Goal: Information Seeking & Learning: Learn about a topic

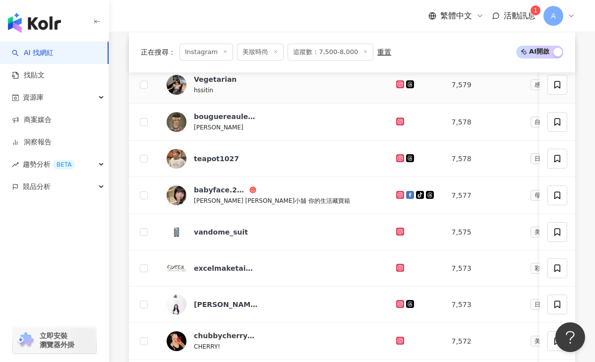
click at [398, 85] on icon at bounding box center [400, 84] width 4 height 4
click at [398, 122] on icon at bounding box center [400, 122] width 6 height 6
click at [398, 159] on icon at bounding box center [400, 158] width 4 height 4
click at [399, 195] on icon at bounding box center [399, 194] width 1 height 1
click at [398, 304] on icon at bounding box center [400, 304] width 6 height 6
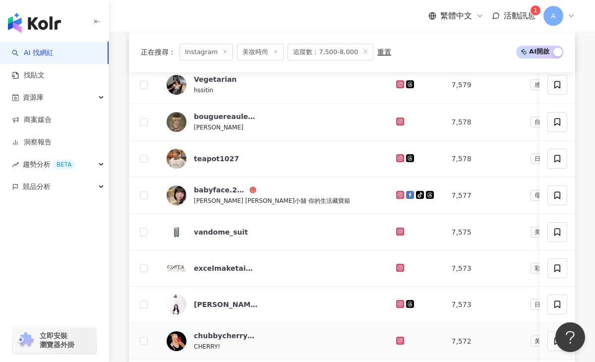
click at [398, 339] on icon at bounding box center [400, 340] width 4 height 4
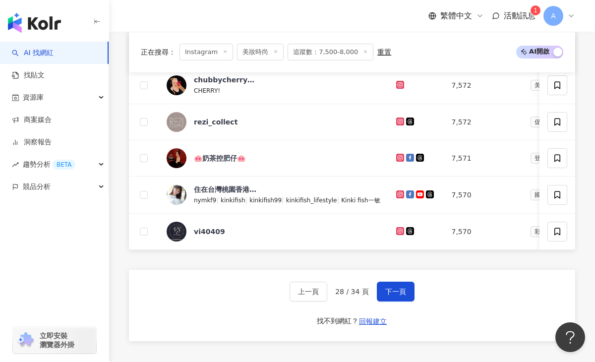
scroll to position [647, 0]
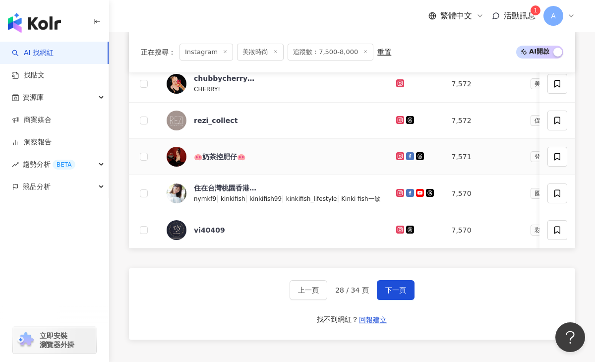
click at [399, 160] on div at bounding box center [416, 156] width 40 height 11
click at [397, 158] on icon at bounding box center [400, 156] width 8 height 8
click at [398, 193] on icon at bounding box center [400, 192] width 4 height 4
click at [399, 294] on button "下一頁" at bounding box center [396, 290] width 38 height 20
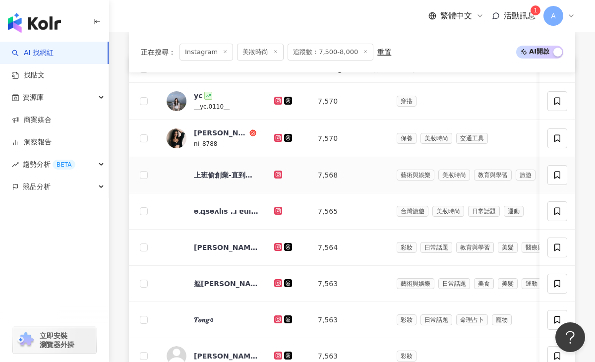
scroll to position [379, 0]
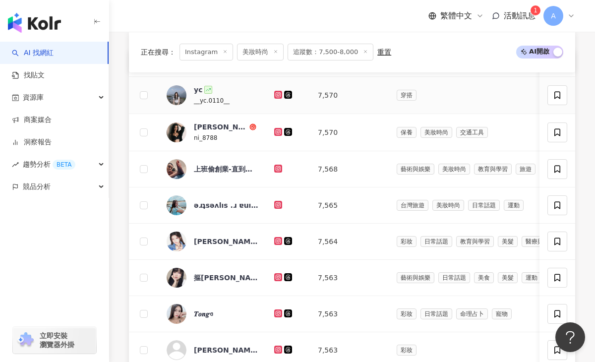
click at [277, 95] on icon at bounding box center [278, 95] width 6 height 6
click at [277, 132] on icon at bounding box center [278, 132] width 6 height 6
click at [276, 167] on icon at bounding box center [278, 168] width 4 height 4
click at [279, 204] on icon at bounding box center [277, 204] width 1 height 1
click at [277, 241] on icon at bounding box center [278, 241] width 6 height 6
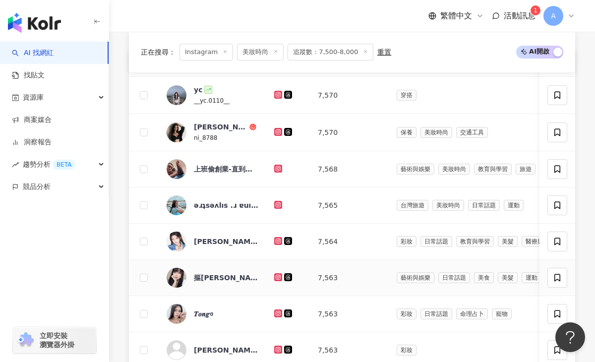
click at [278, 275] on icon at bounding box center [278, 277] width 4 height 4
click at [277, 313] on icon at bounding box center [277, 312] width 1 height 1
click at [280, 350] on icon at bounding box center [278, 349] width 4 height 4
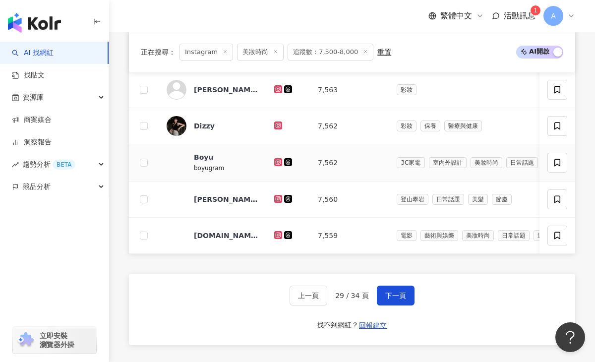
scroll to position [644, 0]
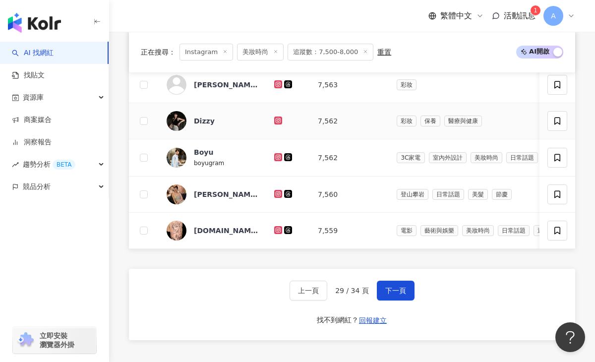
click at [277, 120] on icon at bounding box center [278, 120] width 4 height 4
click at [278, 158] on icon at bounding box center [278, 157] width 6 height 6
click at [279, 191] on icon at bounding box center [278, 194] width 6 height 6
click at [280, 230] on icon at bounding box center [278, 230] width 6 height 6
click at [393, 288] on span "下一頁" at bounding box center [395, 291] width 21 height 8
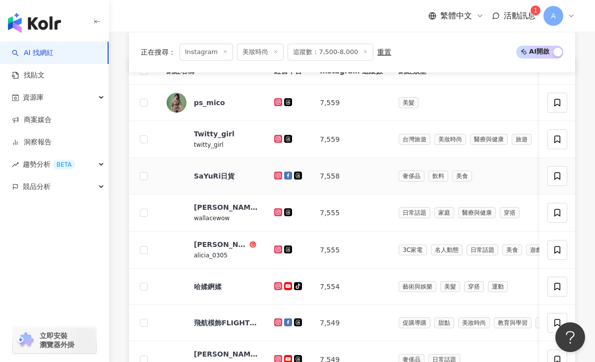
scroll to position [377, 0]
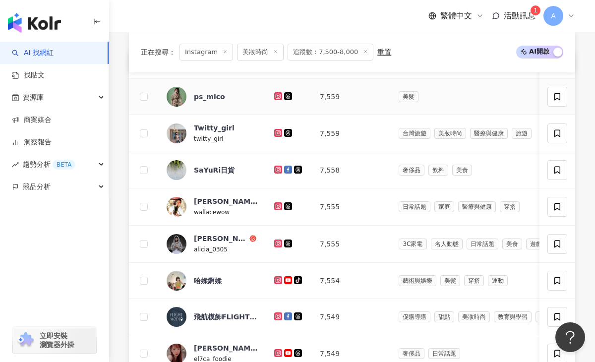
click at [276, 95] on icon at bounding box center [278, 96] width 6 height 6
click at [281, 131] on icon at bounding box center [278, 133] width 8 height 8
click at [277, 168] on icon at bounding box center [278, 170] width 6 height 6
click at [276, 206] on icon at bounding box center [278, 206] width 4 height 4
click at [279, 243] on icon at bounding box center [278, 244] width 6 height 6
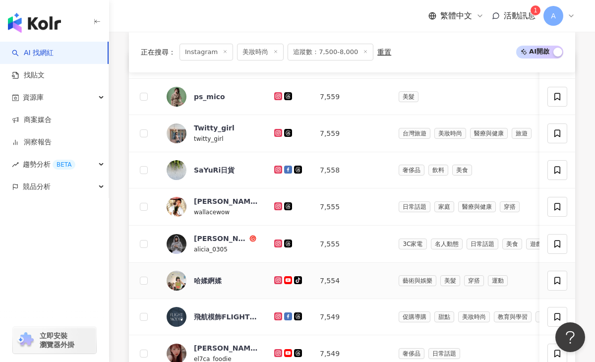
click at [277, 279] on icon at bounding box center [277, 279] width 1 height 1
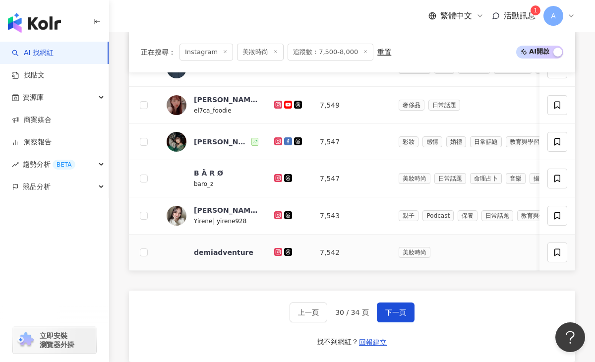
scroll to position [629, 0]
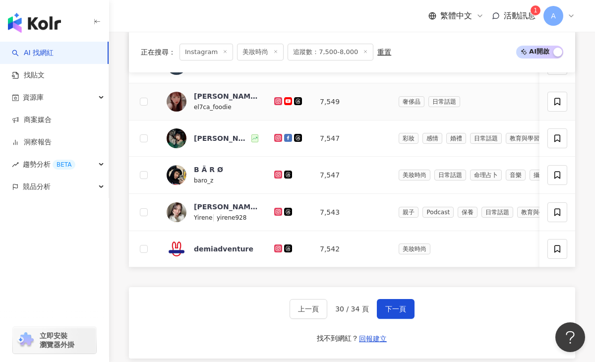
click at [277, 97] on icon at bounding box center [278, 101] width 8 height 8
click at [276, 135] on icon at bounding box center [278, 138] width 6 height 6
click at [277, 173] on icon at bounding box center [278, 175] width 6 height 6
click at [279, 210] on icon at bounding box center [278, 211] width 4 height 4
click at [391, 306] on span "下一頁" at bounding box center [395, 309] width 21 height 8
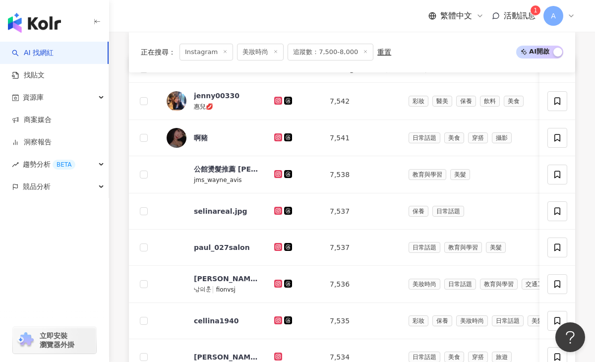
scroll to position [381, 0]
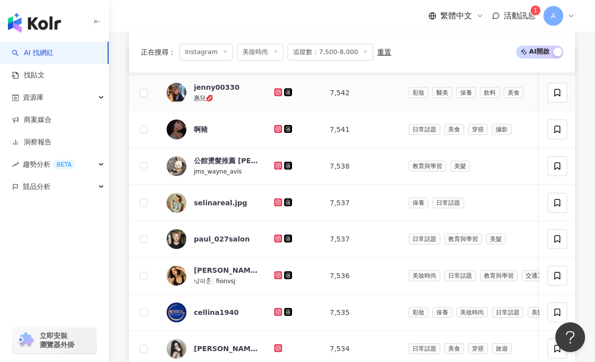
click at [277, 93] on icon at bounding box center [278, 92] width 6 height 6
click at [279, 128] on icon at bounding box center [278, 129] width 6 height 6
click at [278, 202] on icon at bounding box center [277, 201] width 1 height 1
click at [278, 239] on icon at bounding box center [277, 238] width 1 height 1
click at [274, 275] on icon at bounding box center [278, 275] width 8 height 8
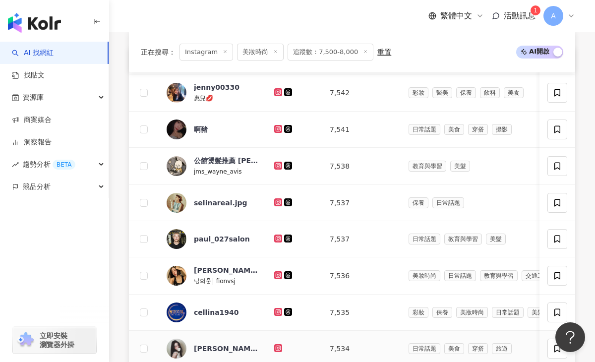
click at [278, 344] on icon at bounding box center [278, 348] width 8 height 8
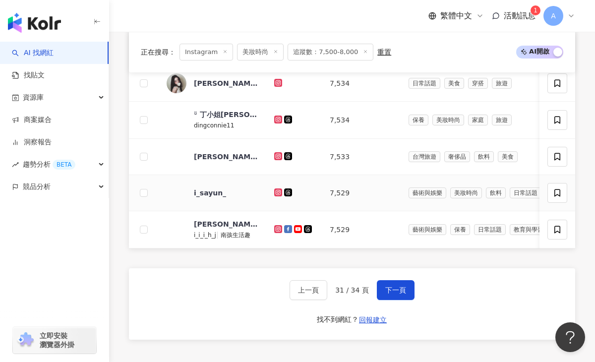
scroll to position [649, 0]
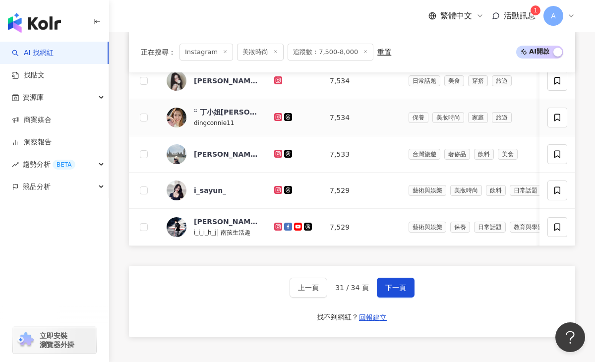
click at [279, 117] on icon at bounding box center [277, 116] width 1 height 1
click at [281, 155] on icon at bounding box center [278, 154] width 8 height 8
click at [277, 187] on icon at bounding box center [278, 189] width 4 height 4
click at [278, 227] on icon at bounding box center [278, 227] width 6 height 6
click at [387, 284] on span "下一頁" at bounding box center [395, 288] width 21 height 8
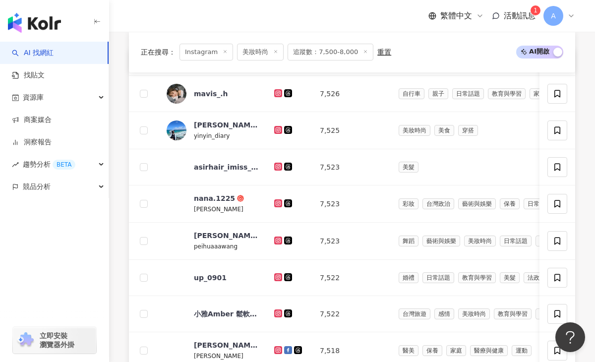
scroll to position [374, 0]
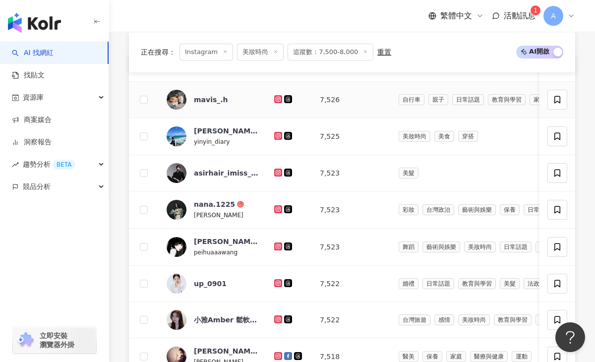
click at [278, 96] on icon at bounding box center [278, 99] width 8 height 8
click at [280, 136] on icon at bounding box center [278, 136] width 6 height 6
click at [277, 208] on icon at bounding box center [278, 209] width 6 height 6
click at [279, 247] on icon at bounding box center [278, 246] width 4 height 4
click at [279, 283] on icon at bounding box center [278, 283] width 6 height 6
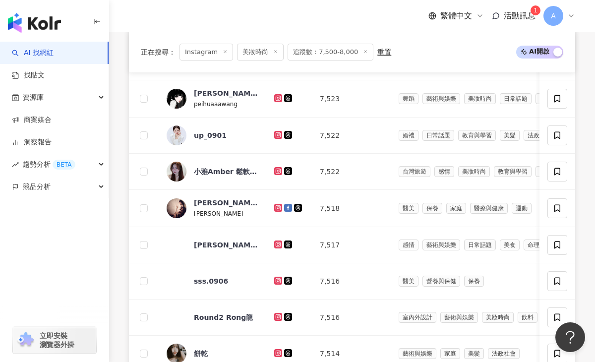
scroll to position [593, 0]
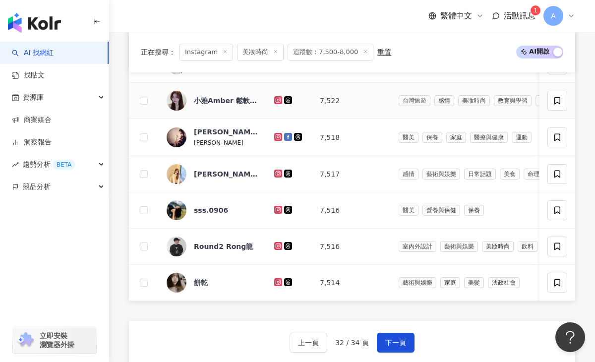
click at [280, 99] on icon at bounding box center [278, 100] width 4 height 4
click at [283, 168] on td at bounding box center [289, 174] width 46 height 36
click at [280, 171] on icon at bounding box center [278, 174] width 6 height 6
click at [279, 210] on icon at bounding box center [278, 209] width 4 height 4
click at [277, 246] on icon at bounding box center [278, 245] width 4 height 4
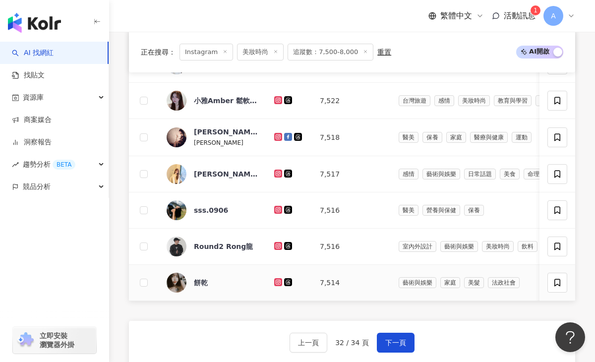
click at [279, 280] on icon at bounding box center [278, 282] width 6 height 6
click at [389, 345] on span "下一頁" at bounding box center [395, 343] width 21 height 8
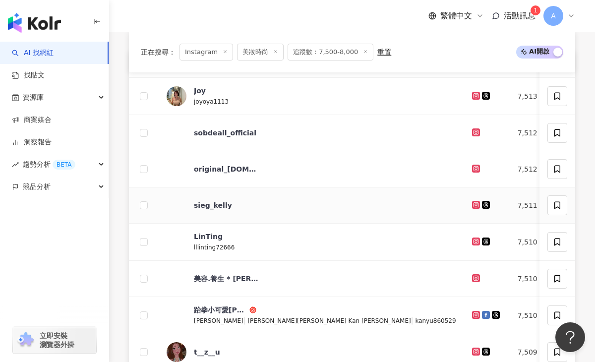
scroll to position [381, 0]
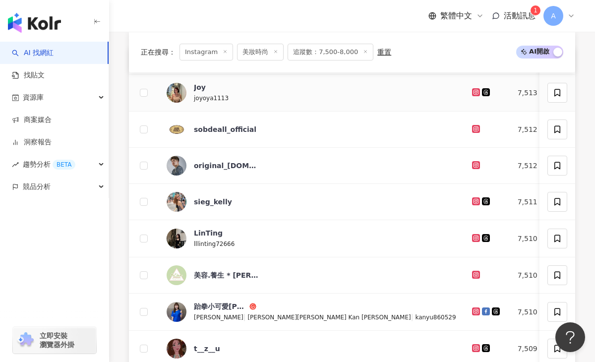
click at [473, 89] on icon at bounding box center [476, 92] width 6 height 6
click at [474, 199] on icon at bounding box center [476, 201] width 4 height 4
click at [473, 237] on icon at bounding box center [476, 238] width 6 height 6
click at [475, 310] on icon at bounding box center [475, 310] width 1 height 1
click at [475, 347] on icon at bounding box center [475, 347] width 1 height 1
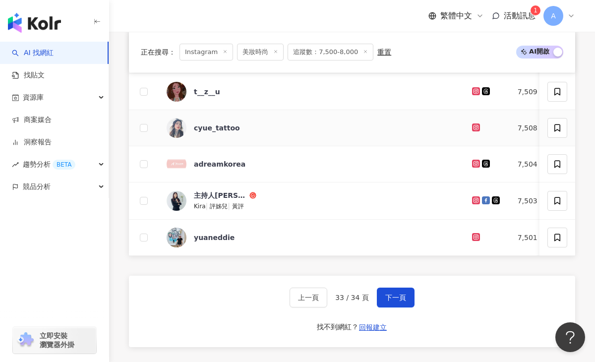
scroll to position [641, 0]
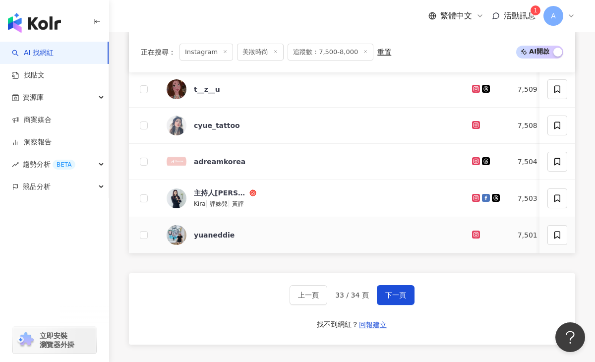
click at [473, 233] on icon at bounding box center [476, 235] width 6 height 6
click at [386, 299] on button "下一頁" at bounding box center [396, 295] width 38 height 20
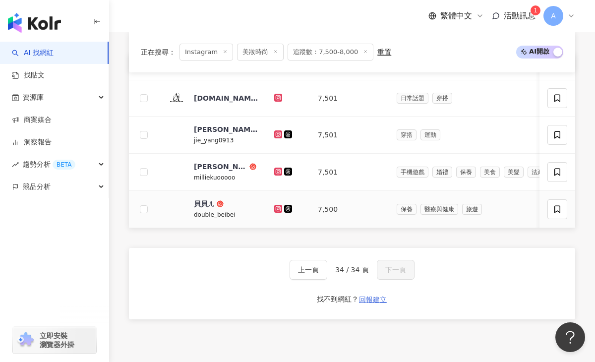
scroll to position [377, 0]
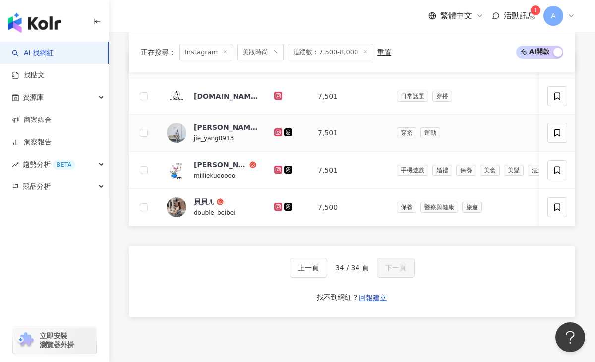
click at [279, 133] on icon at bounding box center [278, 132] width 4 height 4
click at [279, 168] on icon at bounding box center [278, 170] width 6 height 6
click at [280, 206] on icon at bounding box center [278, 207] width 6 height 6
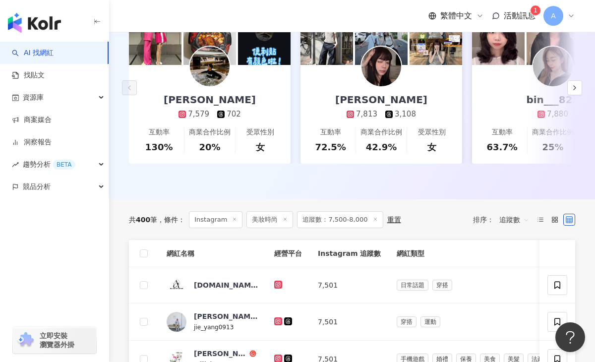
scroll to position [272, 0]
